Goal: Communication & Community: Answer question/provide support

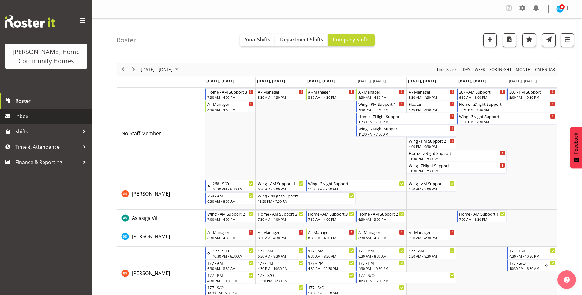
click at [16, 117] on span "Inbox" at bounding box center [52, 116] width 74 height 9
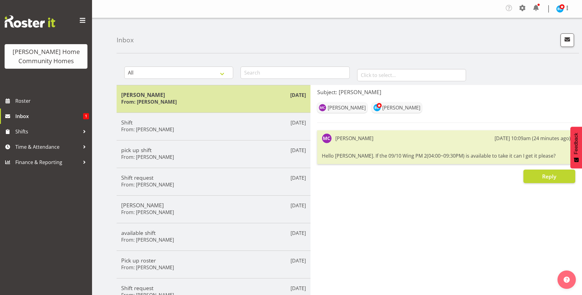
click at [214, 87] on div "Sep 9th Miyoung From: Miyoung Chung" at bounding box center [214, 99] width 194 height 28
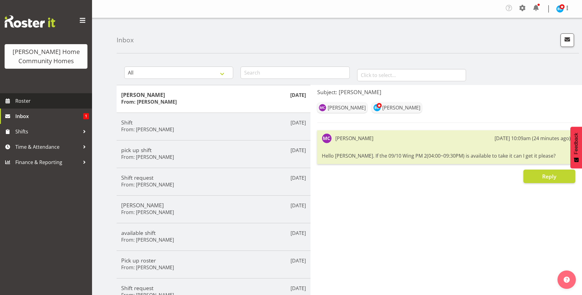
click at [64, 105] on span "Roster" at bounding box center [52, 100] width 74 height 9
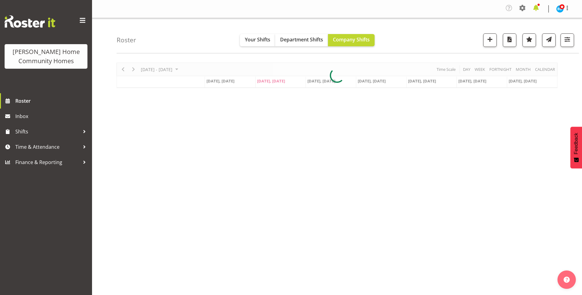
click at [535, 8] on span at bounding box center [536, 8] width 10 height 10
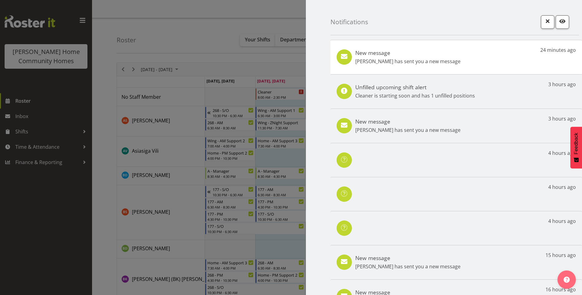
click at [438, 55] on h5 "New message" at bounding box center [407, 52] width 105 height 7
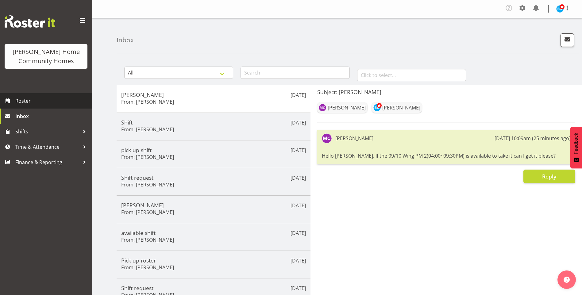
click at [68, 104] on span "Roster" at bounding box center [52, 100] width 74 height 9
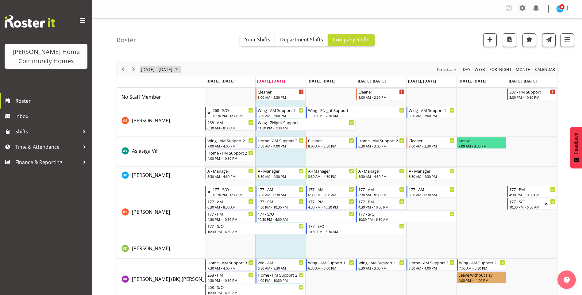
click at [180, 69] on span "September 08 - 14, 2025" at bounding box center [176, 70] width 7 height 8
click at [204, 84] on span "next month" at bounding box center [205, 84] width 11 height 11
click at [146, 114] on span "6" at bounding box center [147, 116] width 9 height 9
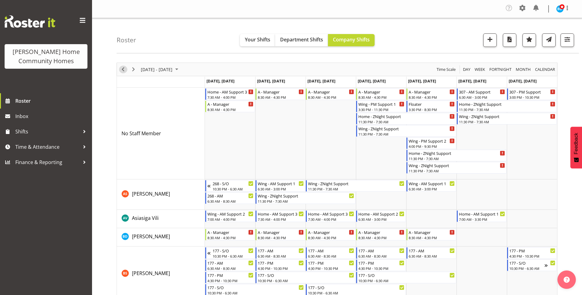
click at [125, 70] on span "Previous" at bounding box center [122, 70] width 7 height 8
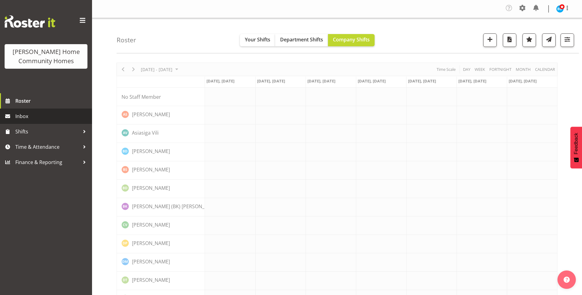
click at [68, 114] on span "Inbox" at bounding box center [52, 116] width 74 height 9
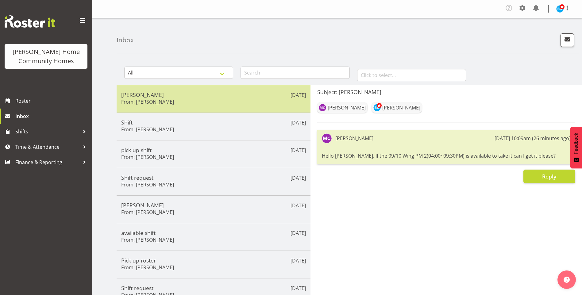
click at [183, 103] on div "[PERSON_NAME] From: [PERSON_NAME]" at bounding box center [213, 98] width 185 height 15
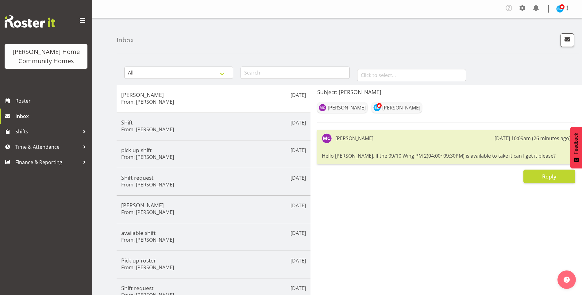
click at [536, 186] on div "Subject: [PERSON_NAME] [PERSON_NAME] [PERSON_NAME] [DATE] 10:09am (26 minutes a…" at bounding box center [447, 233] width 272 height 296
click at [533, 181] on button "Reply" at bounding box center [549, 177] width 52 height 14
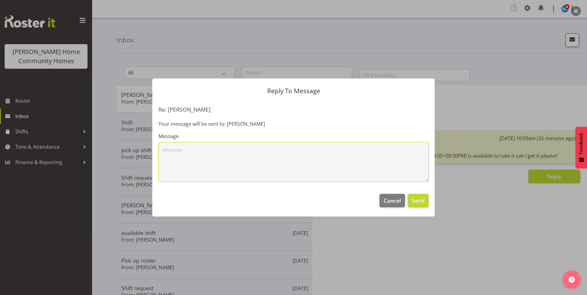
drag, startPoint x: 232, startPoint y: 164, endPoint x: 232, endPoint y: 154, distance: 9.5
click at [233, 162] on textarea at bounding box center [293, 161] width 270 height 39
type textarea "Hi [PERSON_NAME], the wingside 4.00pm - 9.30pm on 09/10 wasn't available so am …"
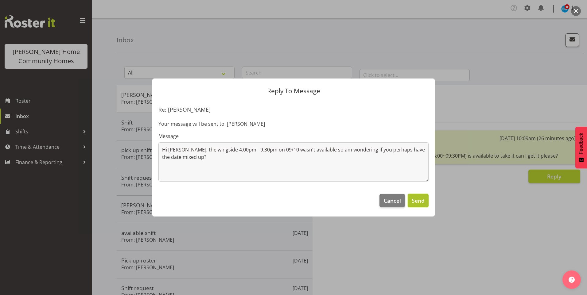
click at [417, 198] on span "Send" at bounding box center [417, 201] width 13 height 8
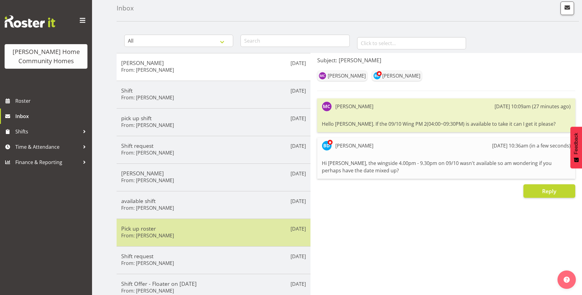
scroll to position [61, 0]
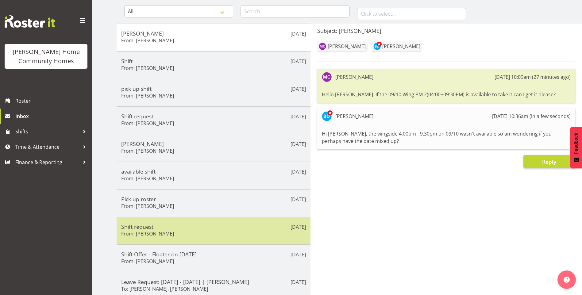
drag, startPoint x: 174, startPoint y: 233, endPoint x: 193, endPoint y: 229, distance: 20.0
click at [174, 234] on div "Shift request From: [PERSON_NAME]" at bounding box center [213, 230] width 185 height 15
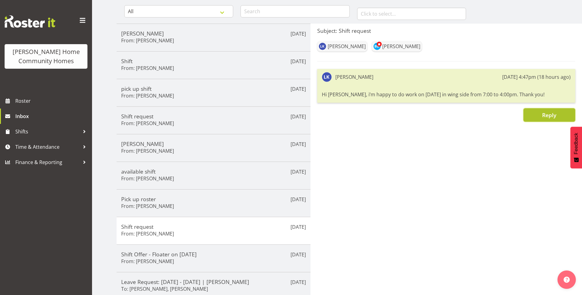
click at [539, 120] on button "Reply" at bounding box center [549, 115] width 52 height 14
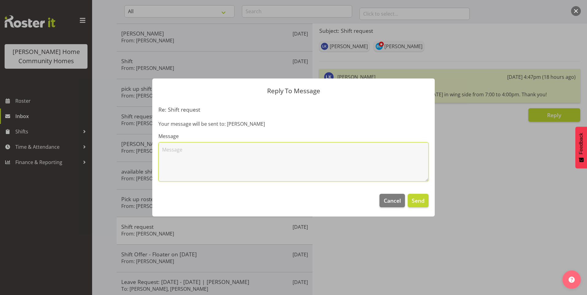
click at [315, 152] on textarea at bounding box center [293, 161] width 270 height 39
click at [289, 148] on textarea "Good morning Love, thank you for your offer to work" at bounding box center [293, 161] width 270 height 39
type textarea "Good morning Love, thank you for your offer to work the wingside 7.00am - 4.00p…"
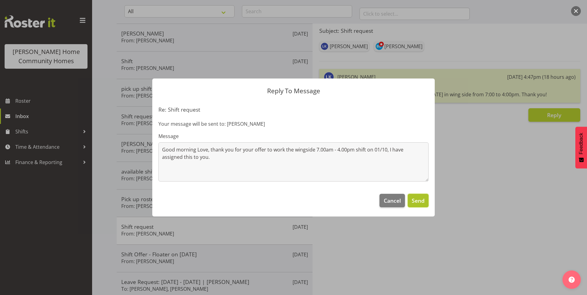
click at [415, 198] on span "Send" at bounding box center [417, 201] width 13 height 8
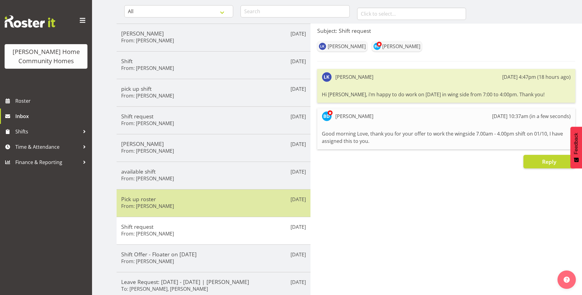
click at [211, 201] on h5 "Pick up roster" at bounding box center [213, 199] width 185 height 7
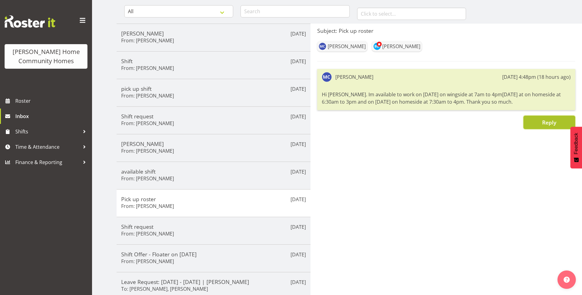
click at [540, 125] on button "Reply" at bounding box center [549, 123] width 52 height 14
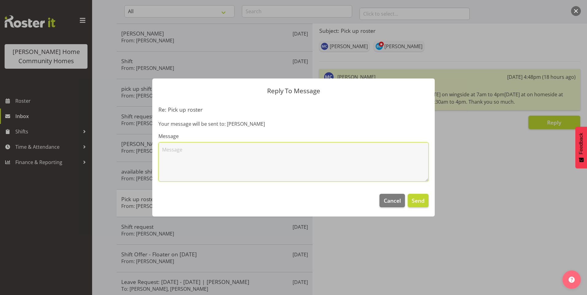
drag, startPoint x: 295, startPoint y: 156, endPoint x: 291, endPoint y: 152, distance: 6.3
click at [294, 157] on textarea at bounding box center [293, 161] width 270 height 39
type textarea "Hi [PERSON_NAME], thank you for your offer to work extra shifts, I have assigne…"
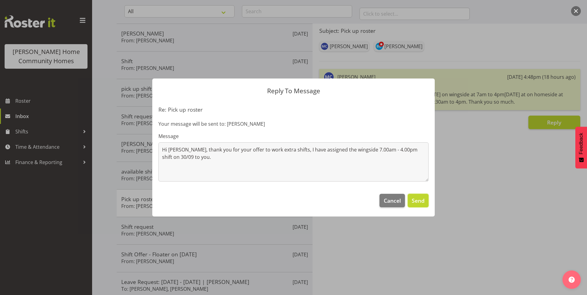
click at [420, 200] on span "Send" at bounding box center [417, 201] width 13 height 8
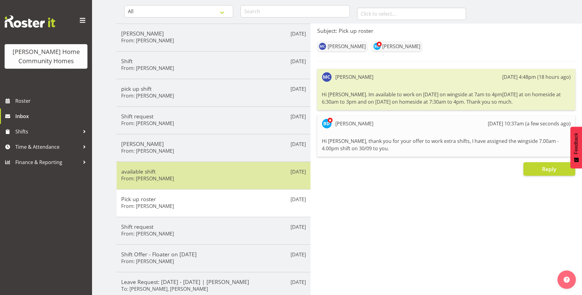
click at [235, 180] on div "available shift From: [PERSON_NAME]" at bounding box center [213, 175] width 185 height 15
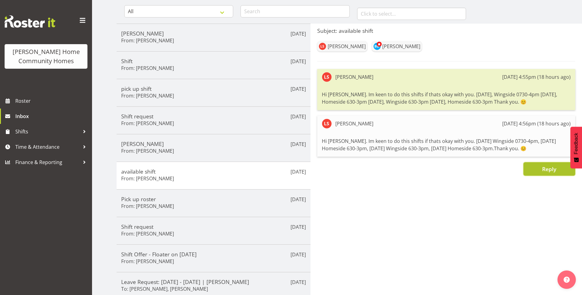
click at [541, 174] on button "Reply" at bounding box center [549, 169] width 52 height 14
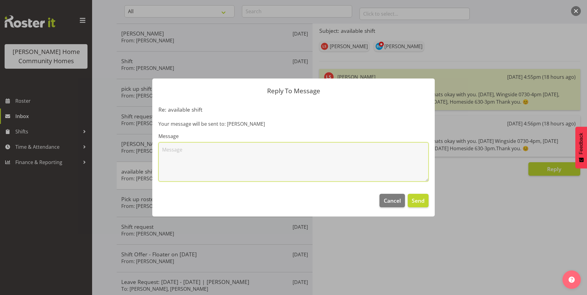
click at [363, 166] on textarea at bounding box center [293, 161] width 270 height 39
type textarea "Hi [PERSON_NAME], thank you for your offer to work extra shifts, I have assigne…"
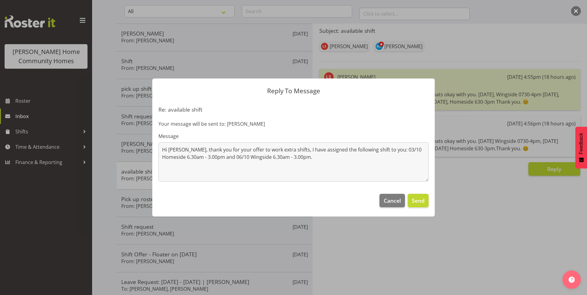
click at [405, 202] on footer "Cancel Send" at bounding box center [293, 202] width 282 height 29
click at [415, 201] on span "Send" at bounding box center [417, 201] width 13 height 8
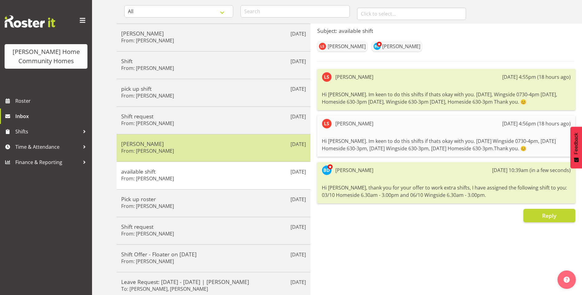
click at [220, 144] on h5 "[PERSON_NAME]" at bounding box center [213, 144] width 185 height 7
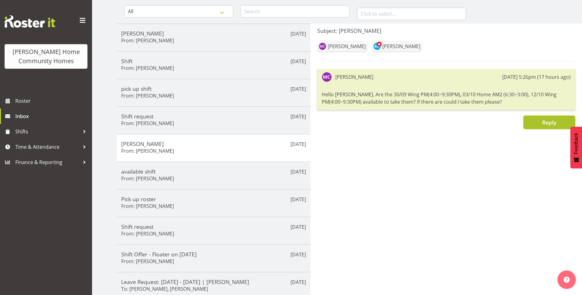
click at [542, 124] on span "Reply" at bounding box center [549, 122] width 14 height 7
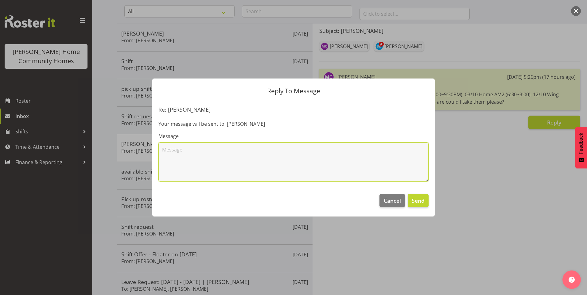
click at [326, 149] on textarea at bounding box center [293, 161] width 270 height 39
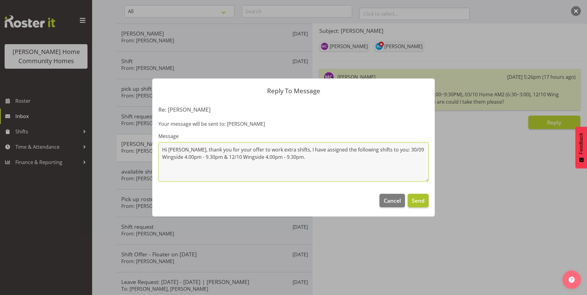
type textarea "Hi [PERSON_NAME], thank you for your offer to work extra shifts, I have assigne…"
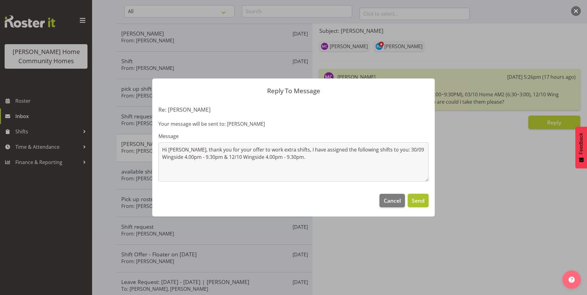
click at [425, 201] on button "Send" at bounding box center [417, 201] width 21 height 14
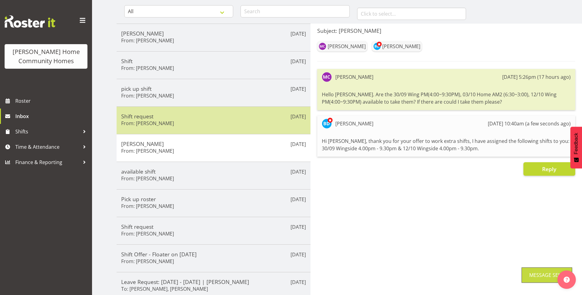
click at [178, 115] on h5 "Shift request" at bounding box center [213, 116] width 185 height 7
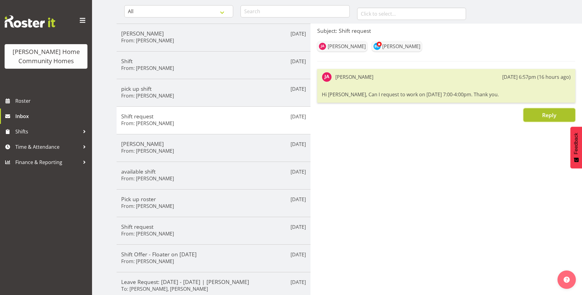
click at [540, 115] on button "Reply" at bounding box center [549, 115] width 52 height 14
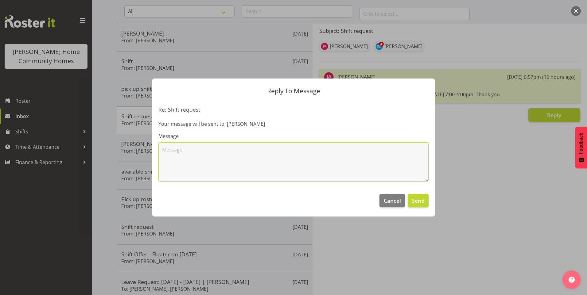
click at [265, 156] on textarea at bounding box center [293, 161] width 270 height 39
type textarea "Hi [PERSON_NAME], thank you for your offer to work 02/10 Wingside 7.00am - 4.00…"
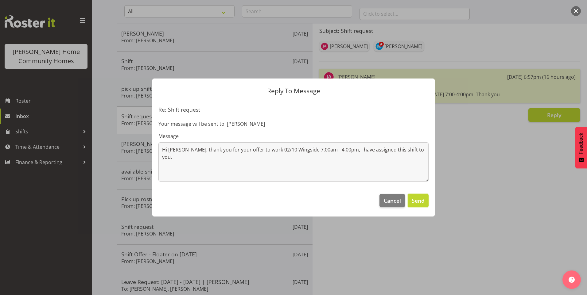
click at [422, 201] on span "Send" at bounding box center [417, 201] width 13 height 8
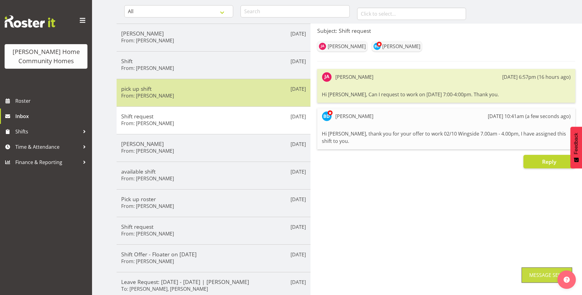
click at [194, 91] on h5 "pick up shift" at bounding box center [213, 88] width 185 height 7
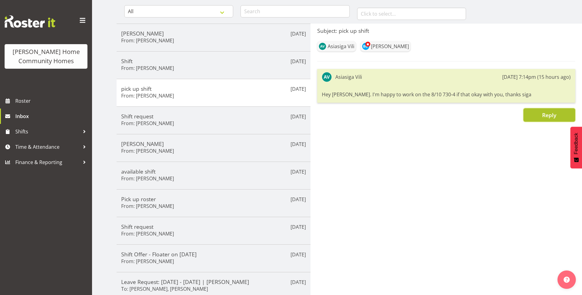
click at [541, 119] on button "Reply" at bounding box center [549, 115] width 52 height 14
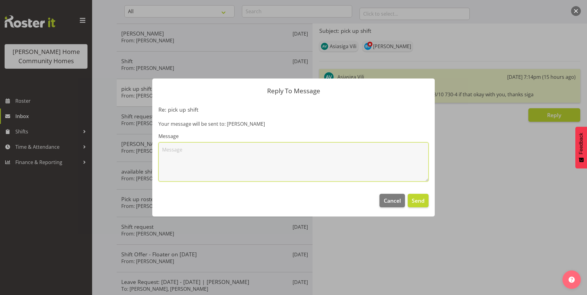
click at [240, 156] on textarea at bounding box center [293, 161] width 270 height 39
type textarea "Hi [PERSON_NAME], thank you for your offer to work 08/10 Homeside 7.30am - 4.00…"
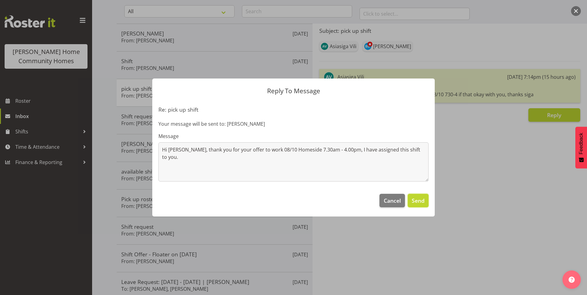
click at [420, 200] on span "Send" at bounding box center [417, 201] width 13 height 8
